Goal: Transaction & Acquisition: Purchase product/service

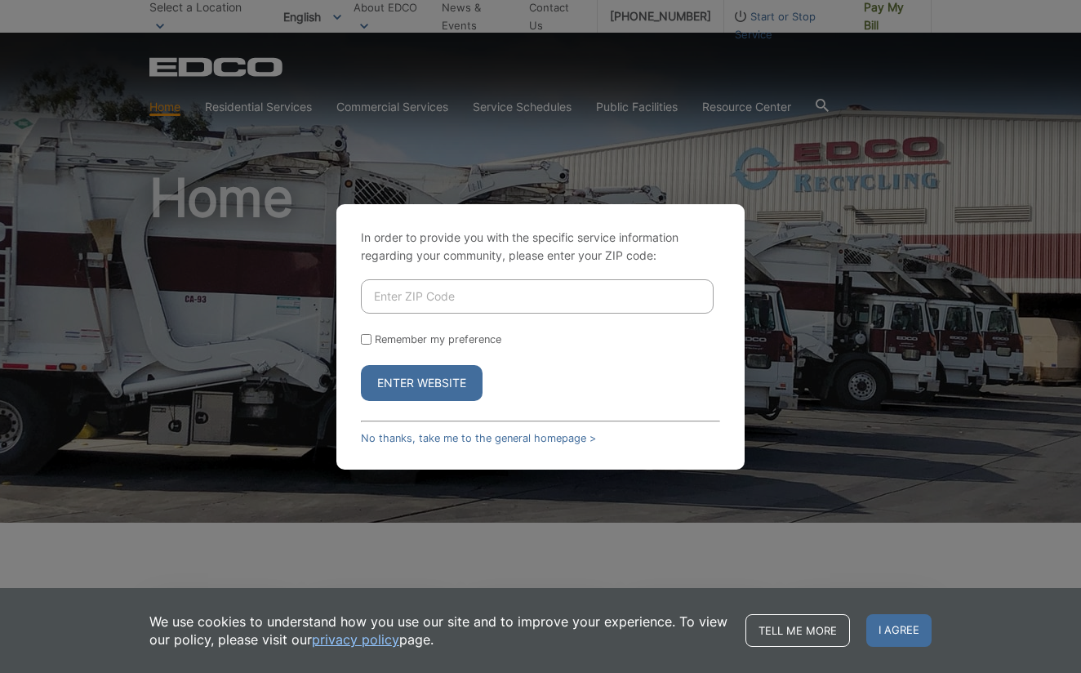
click at [408, 282] on input "Enter ZIP Code" at bounding box center [537, 296] width 353 height 34
type input "92078"
click at [421, 383] on button "Enter Website" at bounding box center [422, 383] width 122 height 36
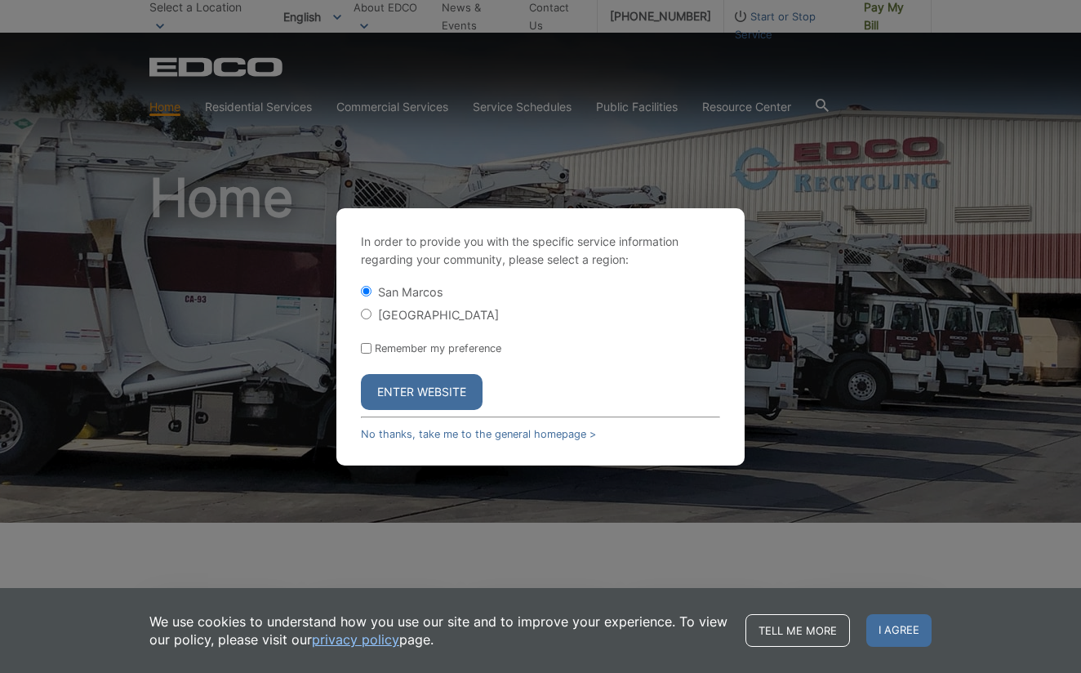
click at [423, 395] on button "Enter Website" at bounding box center [422, 392] width 122 height 36
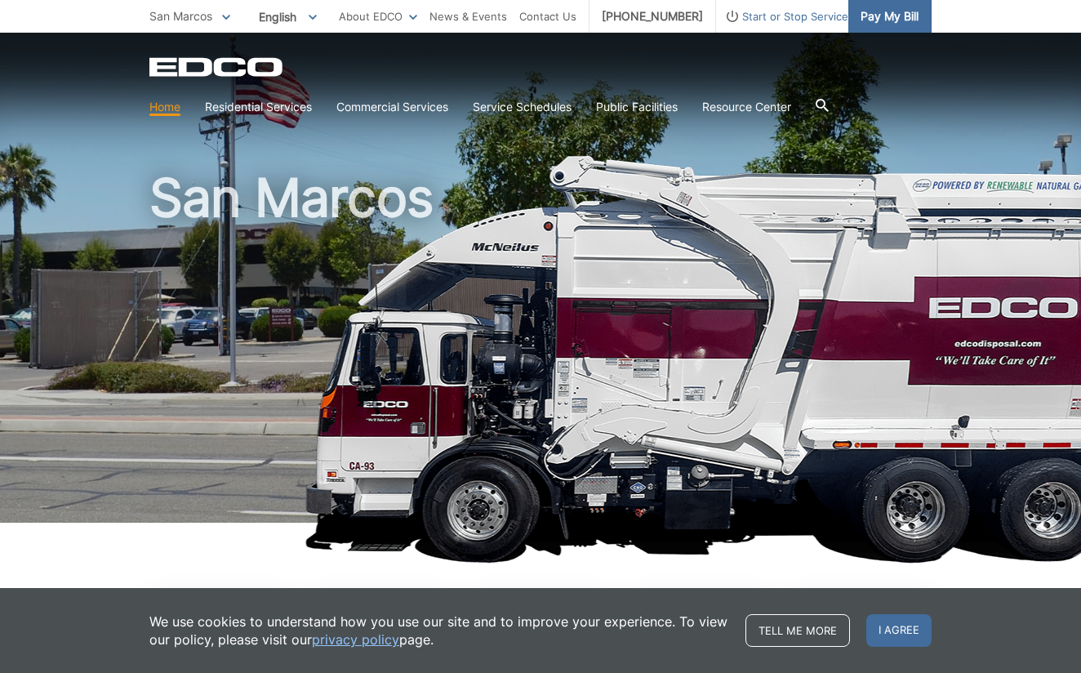
click at [874, 5] on link "Pay My Bill" at bounding box center [889, 16] width 83 height 33
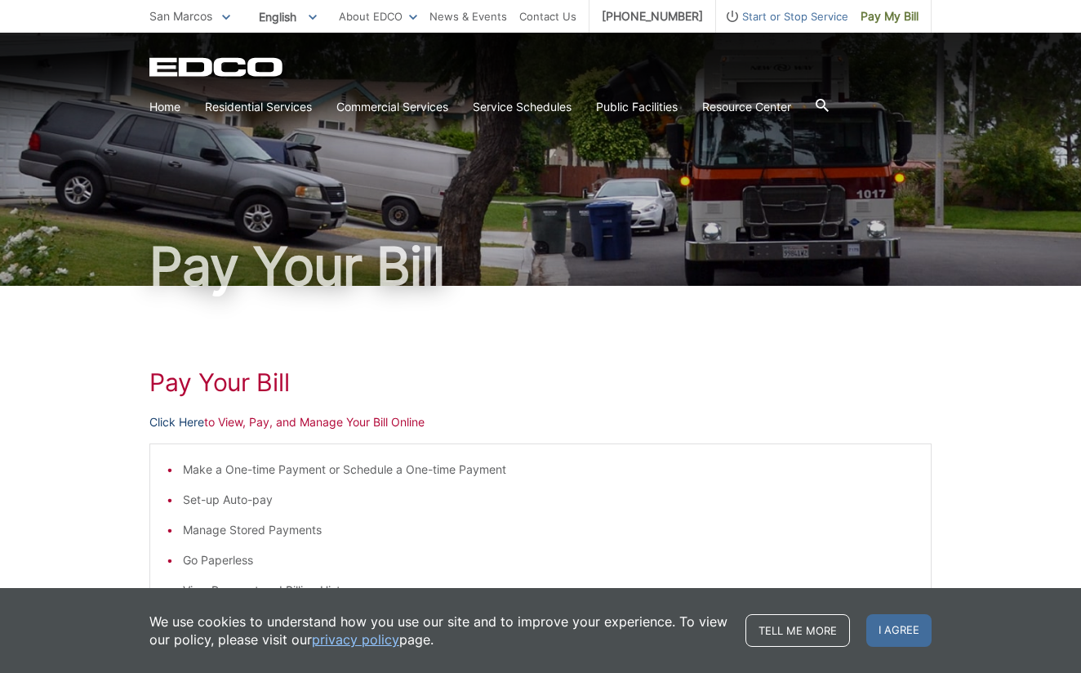
click at [193, 418] on link "Click Here" at bounding box center [176, 422] width 55 height 18
